Goal: Use online tool/utility

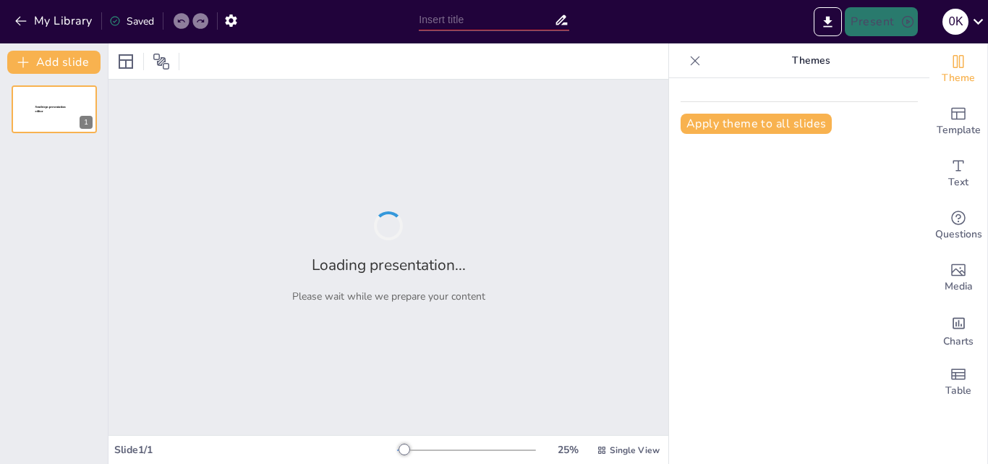
type input "Strategi Pembelajaran Matematika Berdasarkan Teori Psikologi Kognitif"
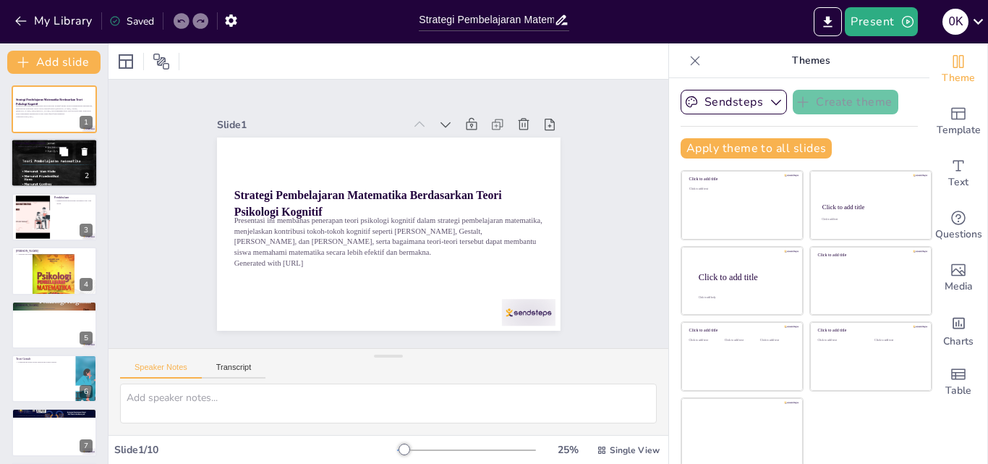
click at [56, 185] on div at bounding box center [54, 163] width 87 height 116
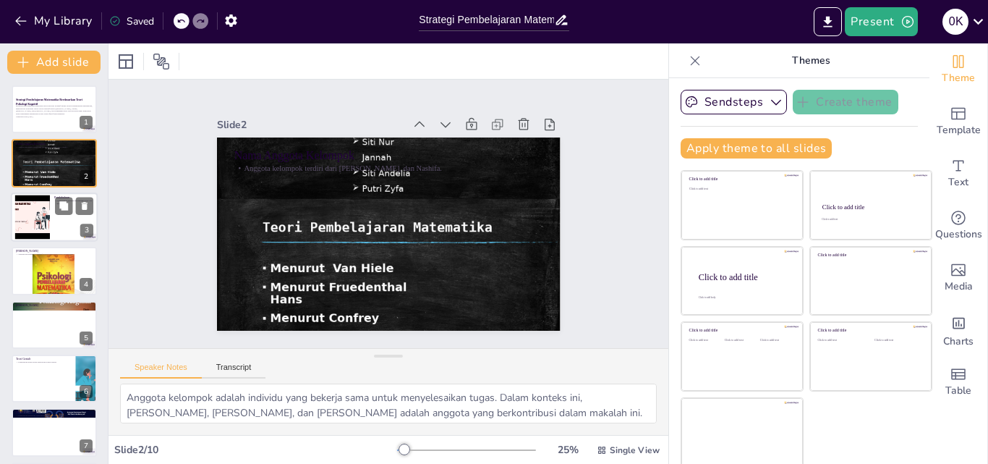
click at [65, 221] on div at bounding box center [54, 216] width 87 height 49
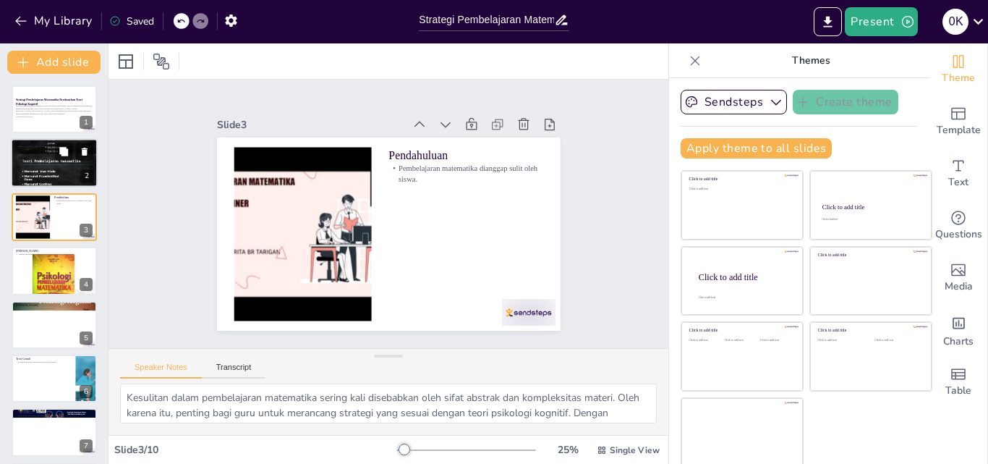
click at [47, 165] on div at bounding box center [54, 163] width 87 height 116
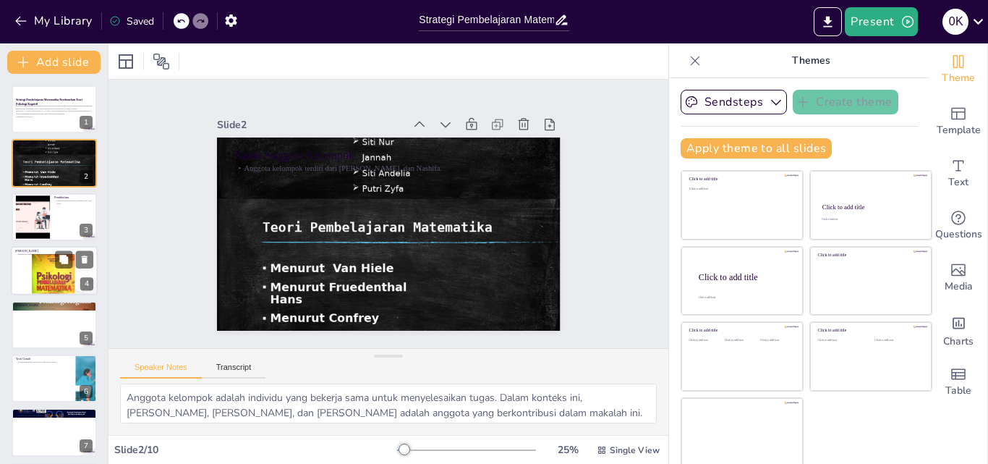
click at [30, 268] on div at bounding box center [54, 271] width 87 height 116
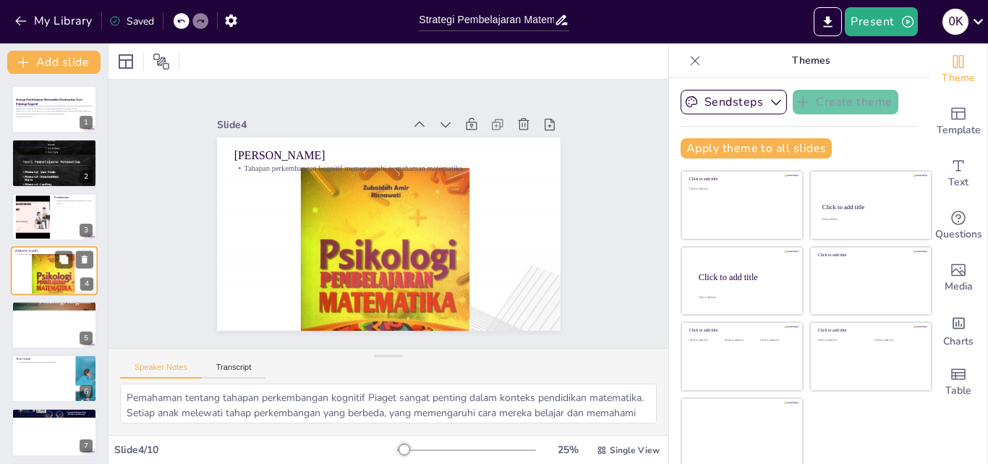
scroll to position [2, 0]
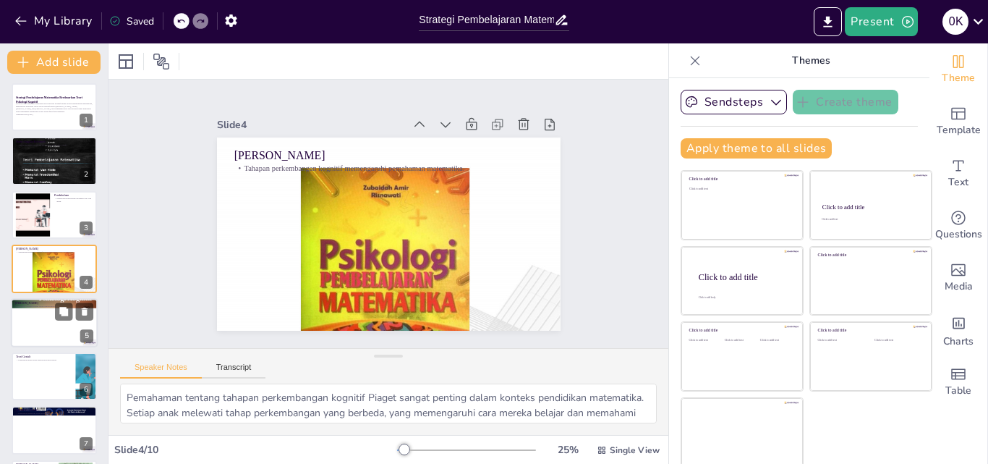
click at [29, 324] on div at bounding box center [54, 322] width 87 height 49
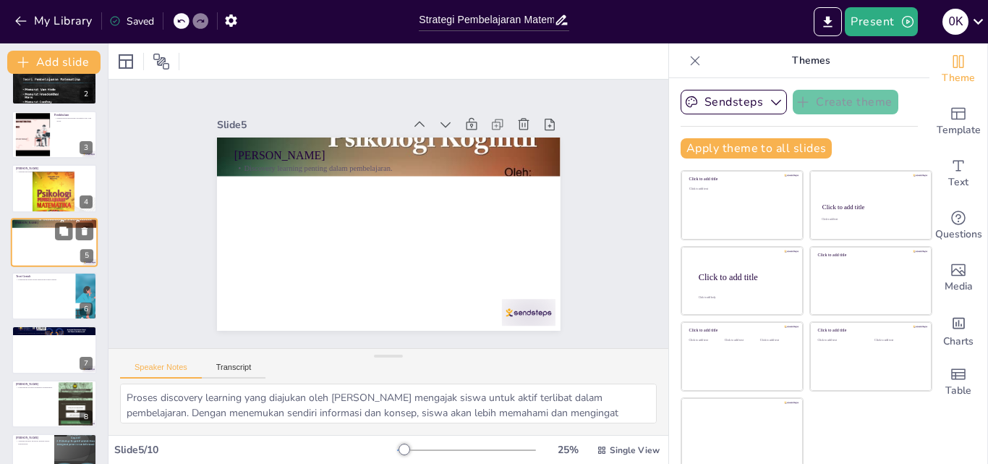
scroll to position [83, 0]
click at [38, 301] on div at bounding box center [54, 295] width 87 height 49
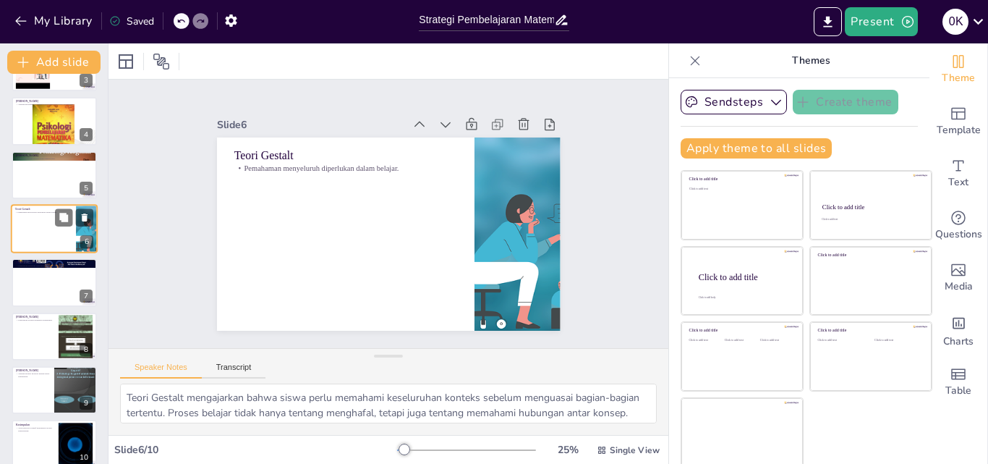
scroll to position [150, 0]
click at [45, 292] on div at bounding box center [54, 282] width 87 height 49
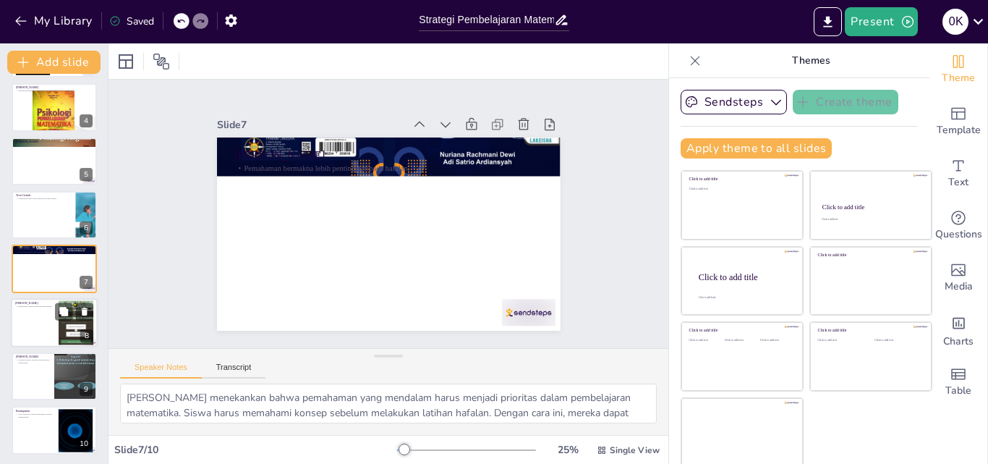
click at [45, 317] on div at bounding box center [54, 322] width 87 height 49
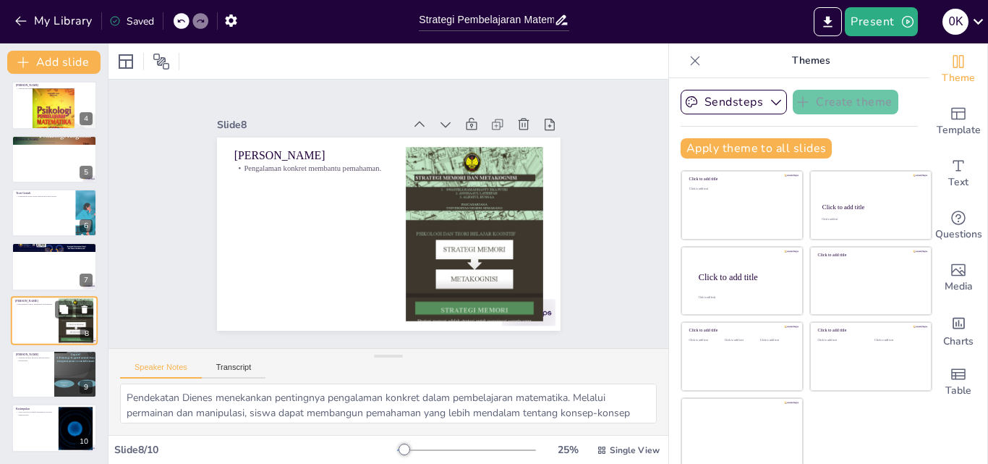
scroll to position [3, 0]
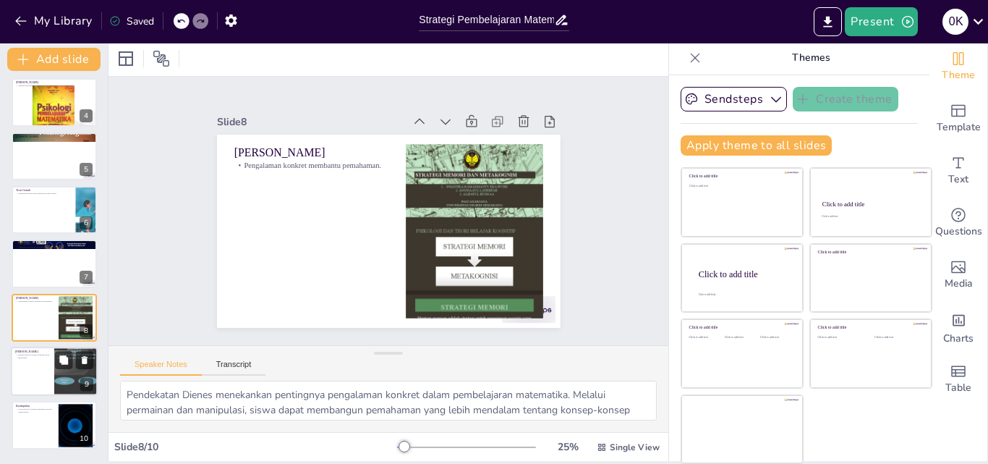
click at [38, 390] on div at bounding box center [54, 371] width 87 height 49
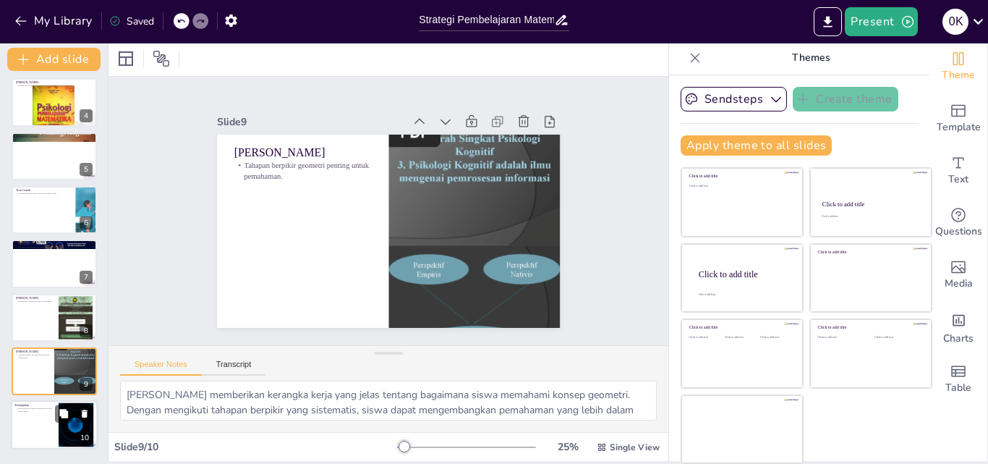
click at [56, 424] on div at bounding box center [54, 425] width 87 height 49
type textarea "Kesimpulan dari presentasi ini adalah bahwa teori psikologi kognitif sangat ber…"
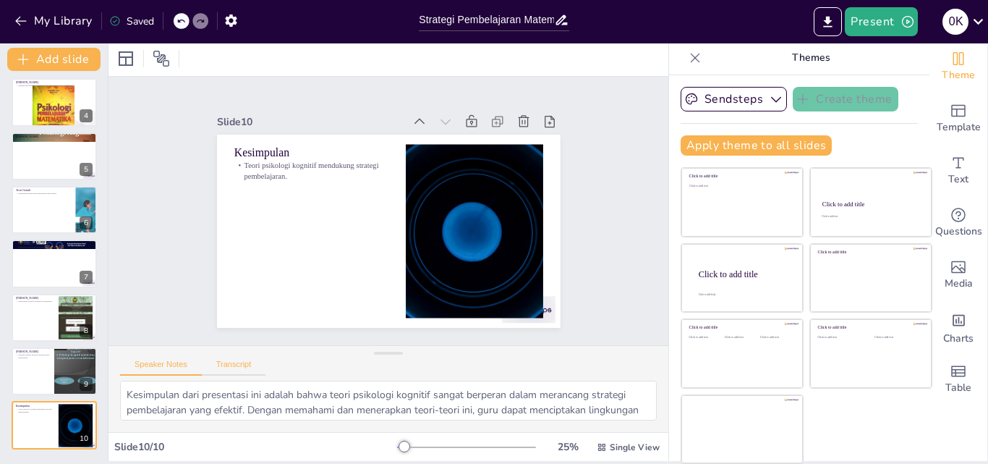
click at [227, 365] on button "Transcript" at bounding box center [234, 368] width 64 height 16
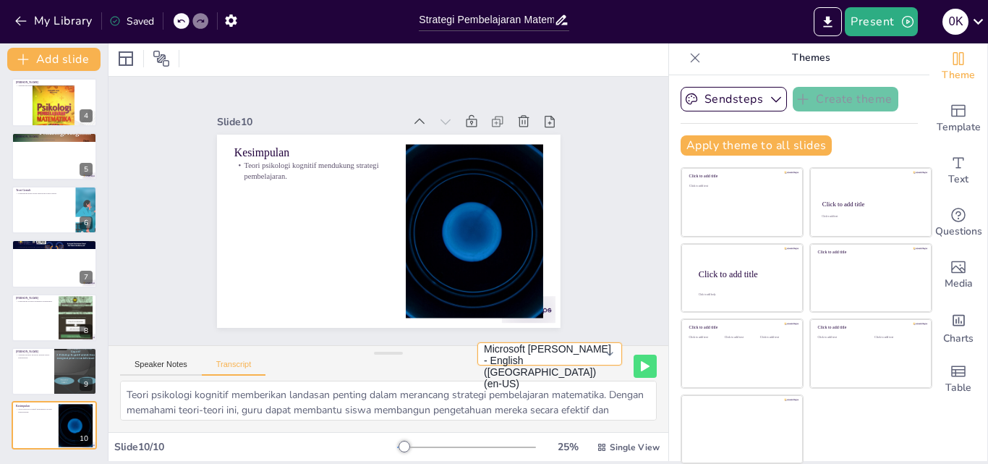
click at [590, 365] on button "Microsoft [PERSON_NAME] - English ([GEOGRAPHIC_DATA]) (en-US)" at bounding box center [549, 353] width 145 height 23
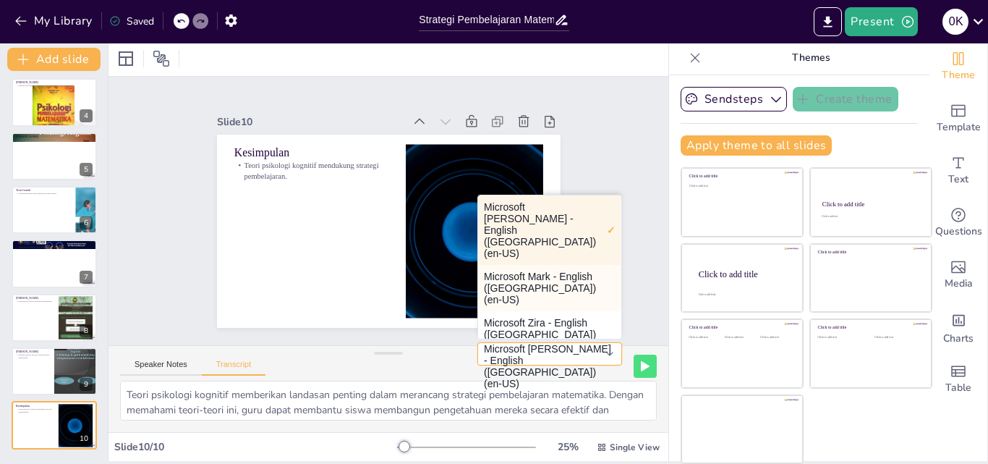
scroll to position [0, 0]
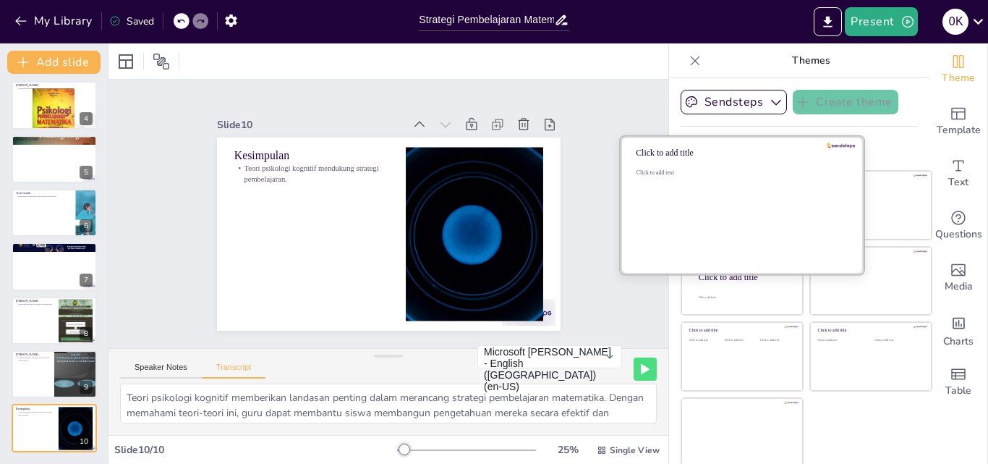
click at [682, 196] on div "Click to add text" at bounding box center [740, 214] width 207 height 90
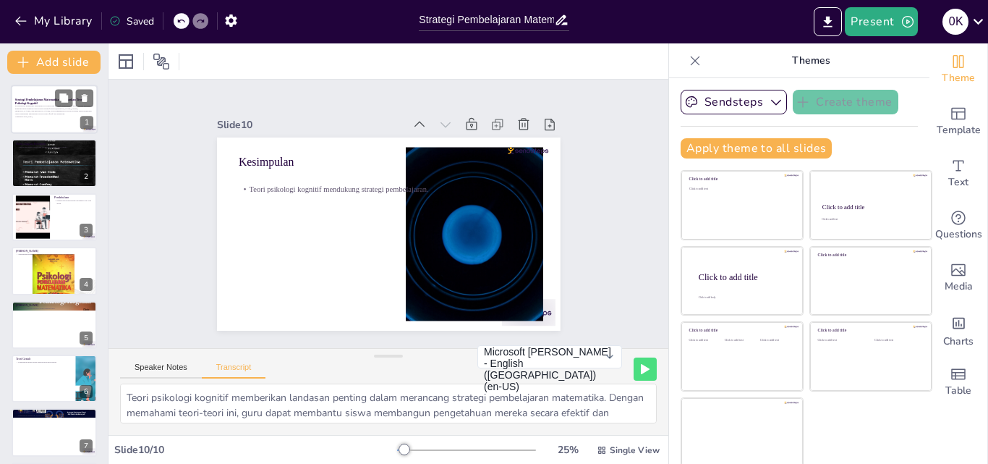
click at [31, 95] on div at bounding box center [54, 109] width 87 height 49
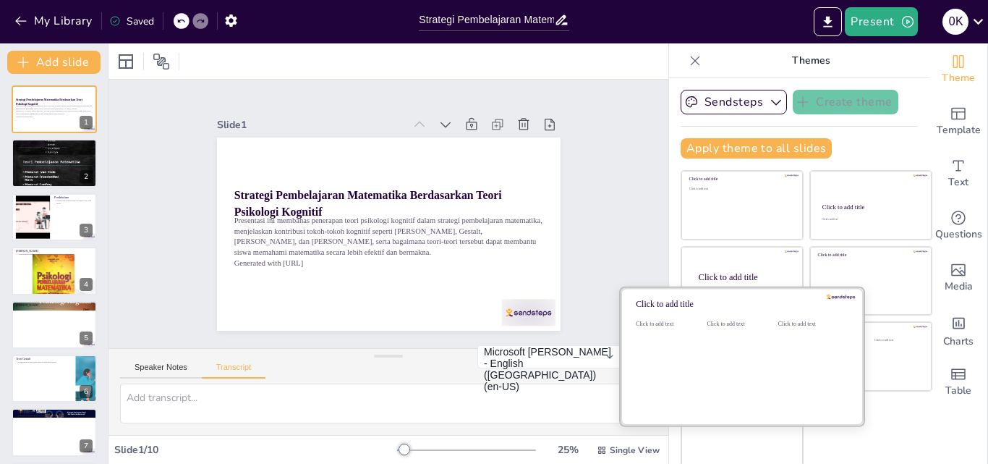
scroll to position [3, 0]
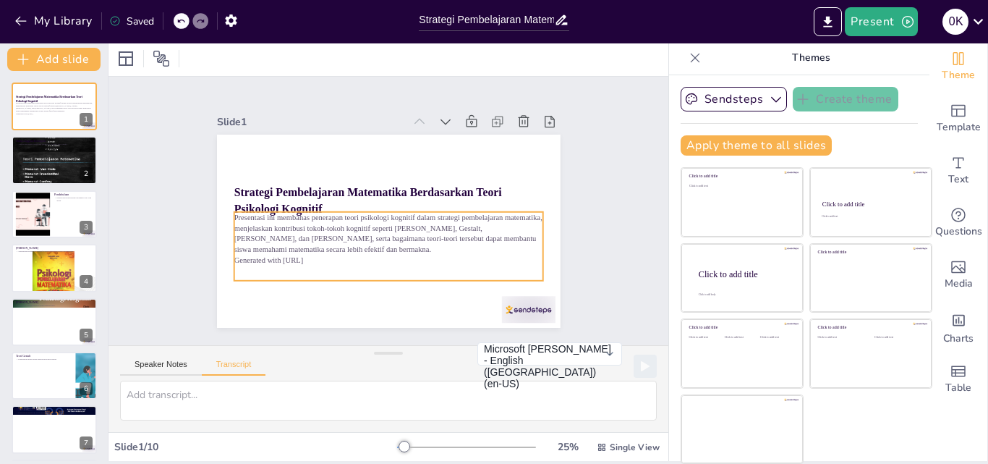
click at [405, 245] on p "Presentasi ini membahas penerapan teori psikologi kognitif dalam strategi pembe…" at bounding box center [386, 233] width 312 height 75
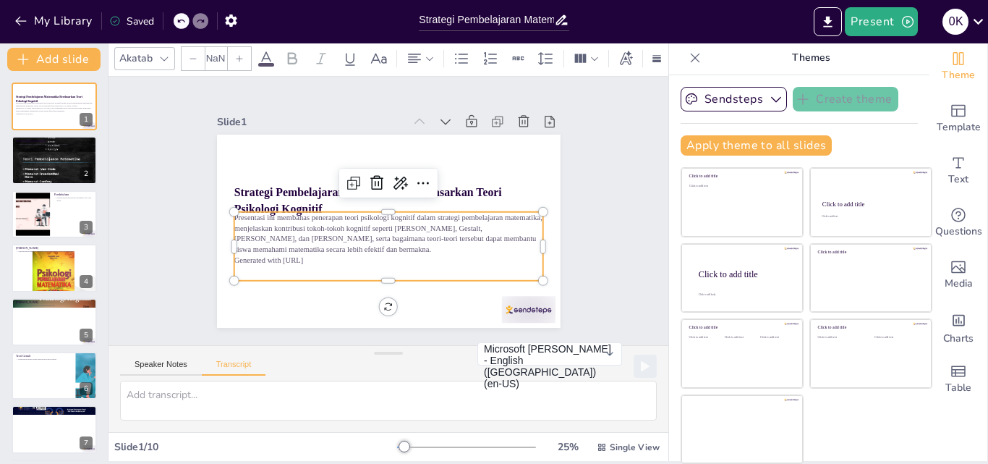
type input "32"
